Goal: Information Seeking & Learning: Learn about a topic

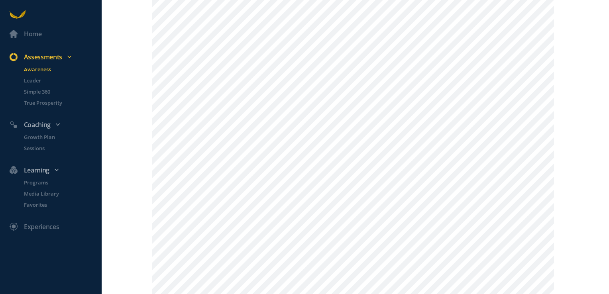
scroll to position [714, 0]
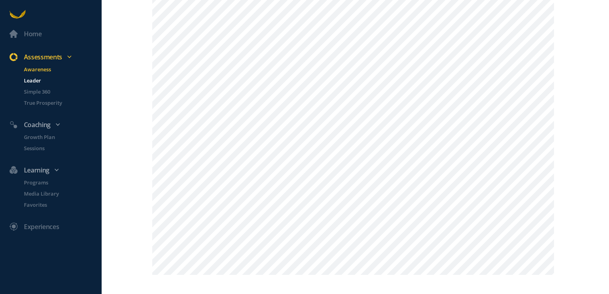
click at [38, 81] on p "Leader" at bounding box center [62, 81] width 76 height 8
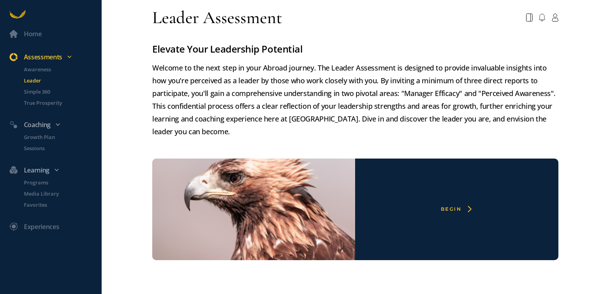
click at [458, 210] on div "Begin" at bounding box center [451, 209] width 21 height 6
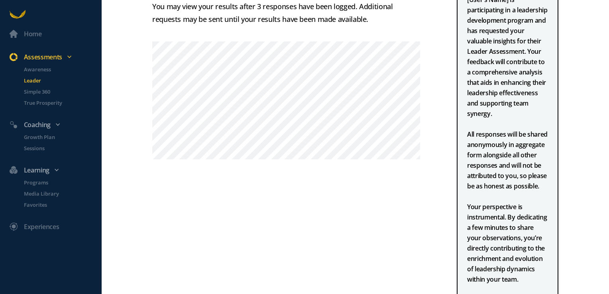
scroll to position [77, 0]
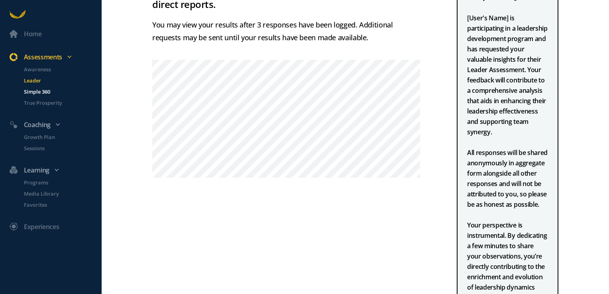
click at [35, 94] on p "Simple 360" at bounding box center [62, 92] width 76 height 8
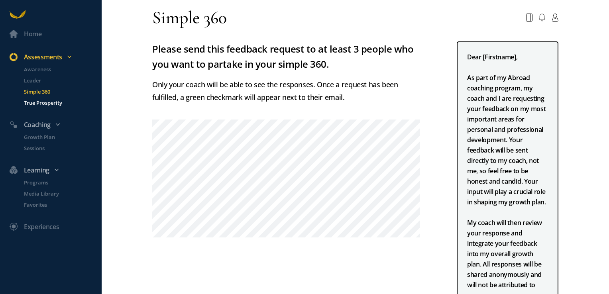
click at [42, 101] on p "True Prosperity" at bounding box center [62, 103] width 76 height 8
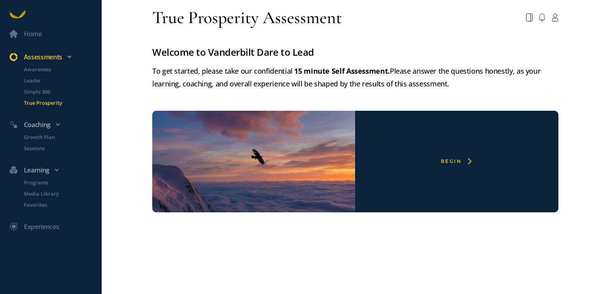
click at [454, 159] on div "Begin" at bounding box center [451, 161] width 21 height 6
